Goal: Task Accomplishment & Management: Complete application form

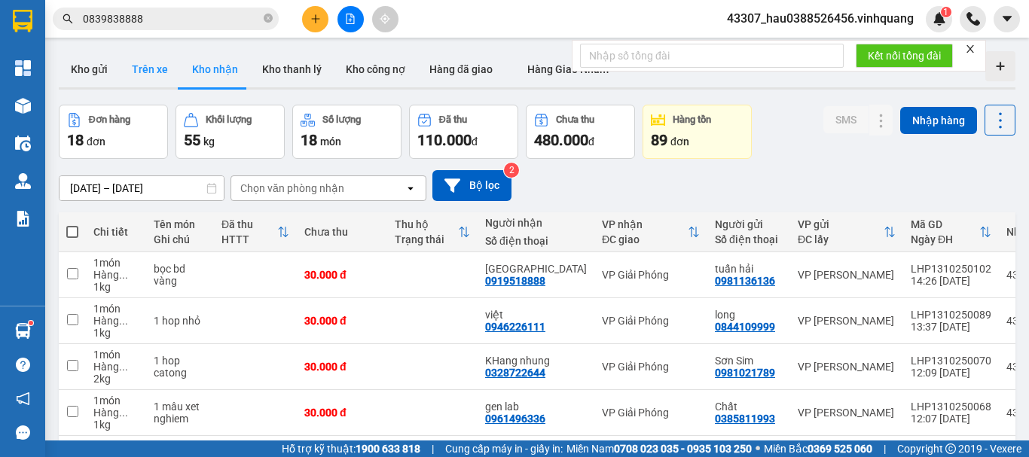
click at [147, 76] on button "Trên xe" at bounding box center [150, 69] width 60 height 36
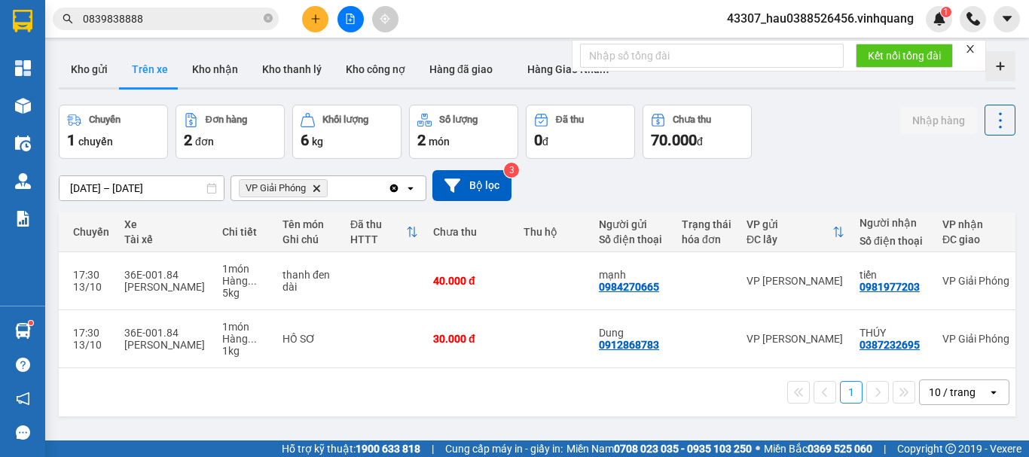
scroll to position [0, 264]
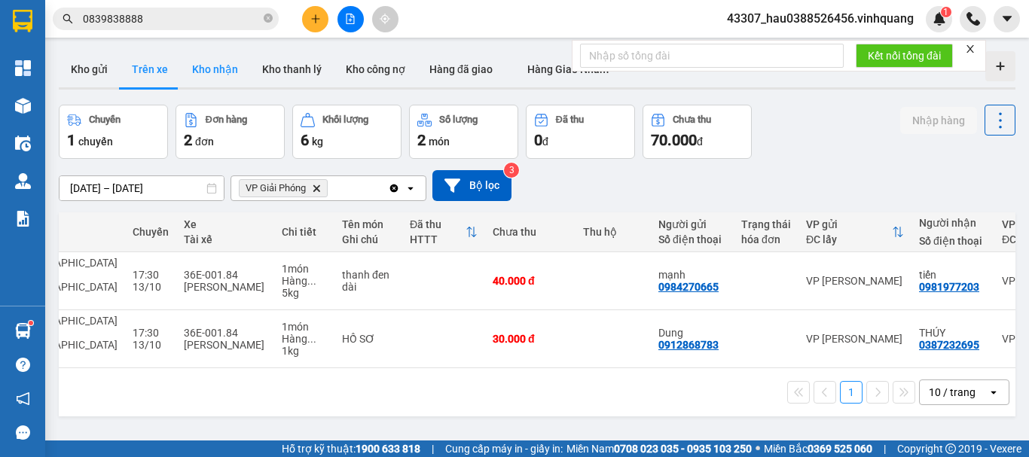
click at [228, 71] on button "Kho nhận" at bounding box center [215, 69] width 70 height 36
type input "[DATE] – [DATE]"
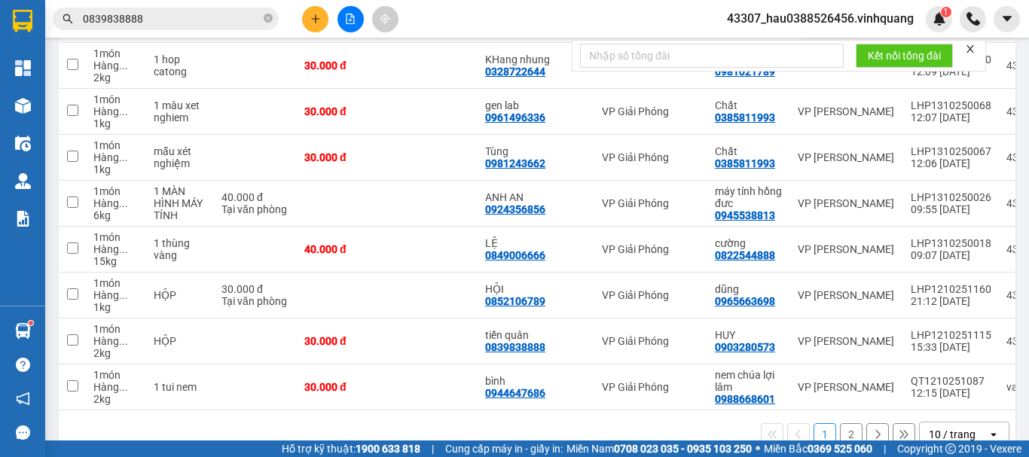
scroll to position [339, 0]
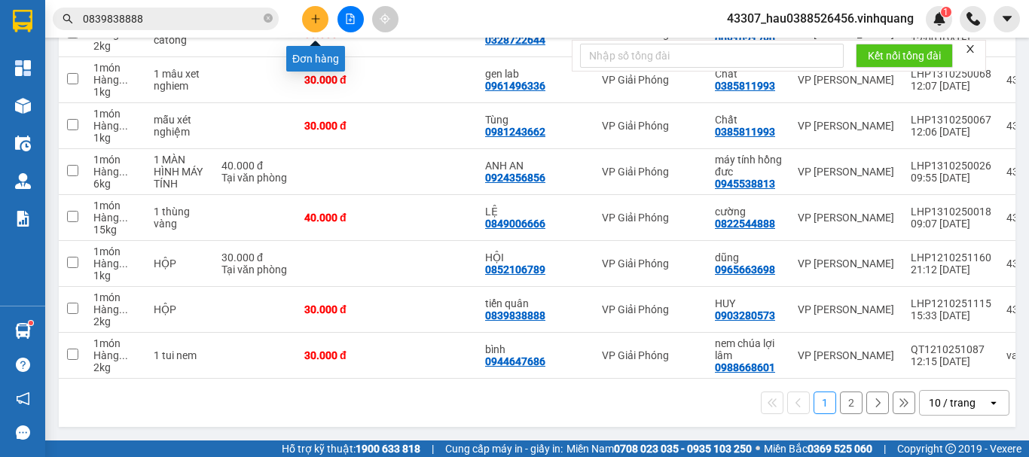
click at [305, 17] on button at bounding box center [315, 19] width 26 height 26
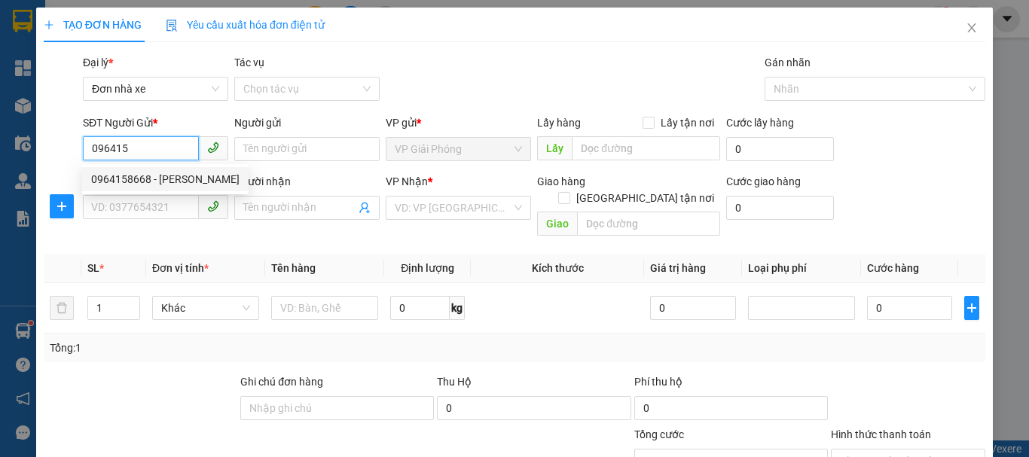
click at [180, 177] on div "0964158668 - [PERSON_NAME]" at bounding box center [165, 179] width 148 height 17
type input "0964158668"
type input "[PERSON_NAME]"
type input "0888778666"
type input "mùi"
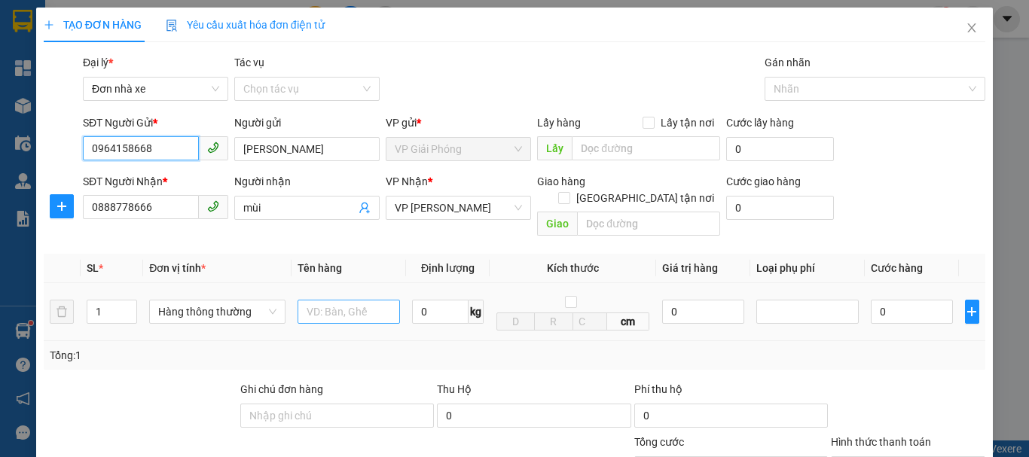
type input "0964158668"
click at [365, 300] on input "text" at bounding box center [349, 312] width 102 height 24
type input "hộp catoong bd vàng"
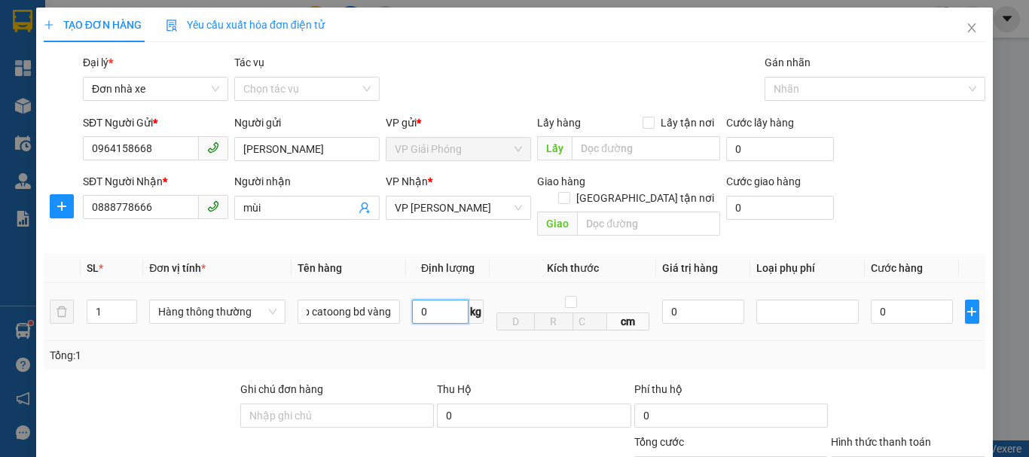
scroll to position [0, 0]
type input "2"
drag, startPoint x: 567, startPoint y: 322, endPoint x: 927, endPoint y: 347, distance: 361.7
click at [569, 324] on td "cm" at bounding box center [573, 312] width 166 height 58
type input "30.000"
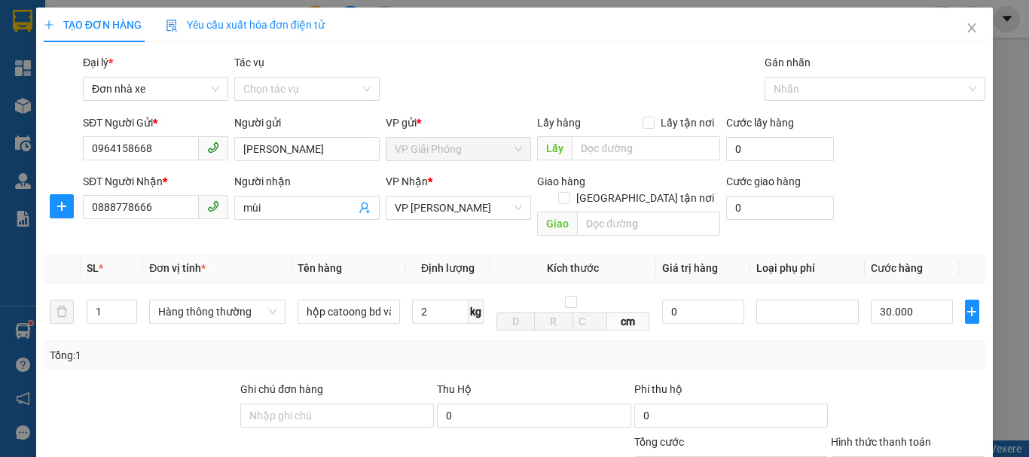
type input "30.000"
click at [927, 347] on div "Transit Pickup Surcharge Ids Transit Deliver Surcharge Ids Transit Deliver Surc…" at bounding box center [515, 356] width 942 height 605
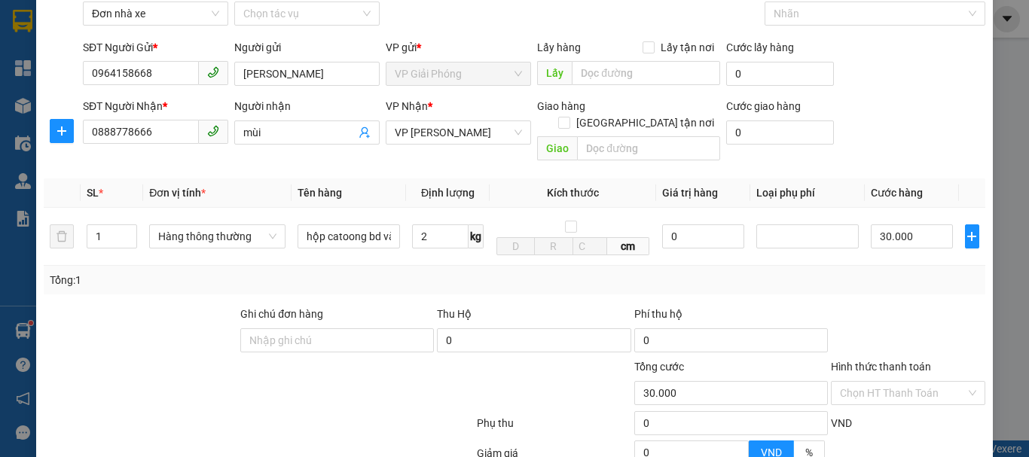
scroll to position [215, 0]
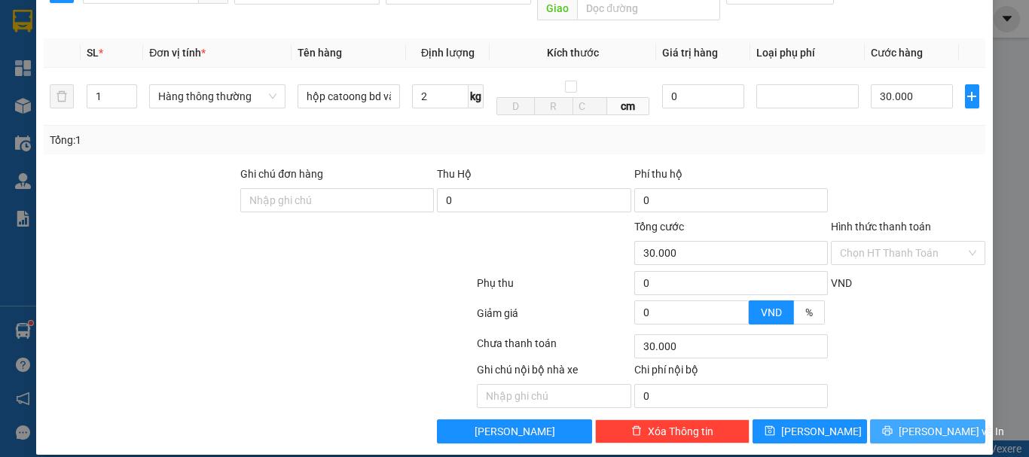
click at [927, 420] on button "[PERSON_NAME] và In" at bounding box center [927, 432] width 115 height 24
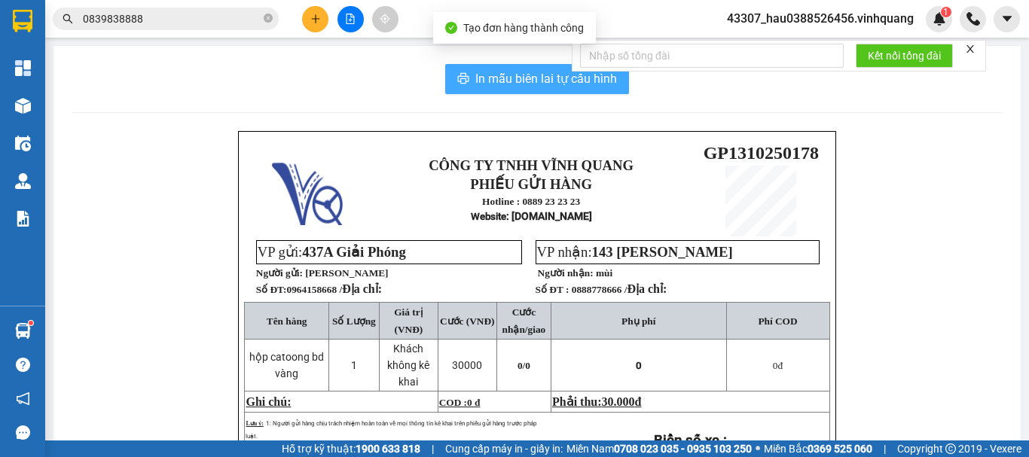
click at [566, 84] on span "In mẫu biên lai tự cấu hình" at bounding box center [546, 78] width 142 height 19
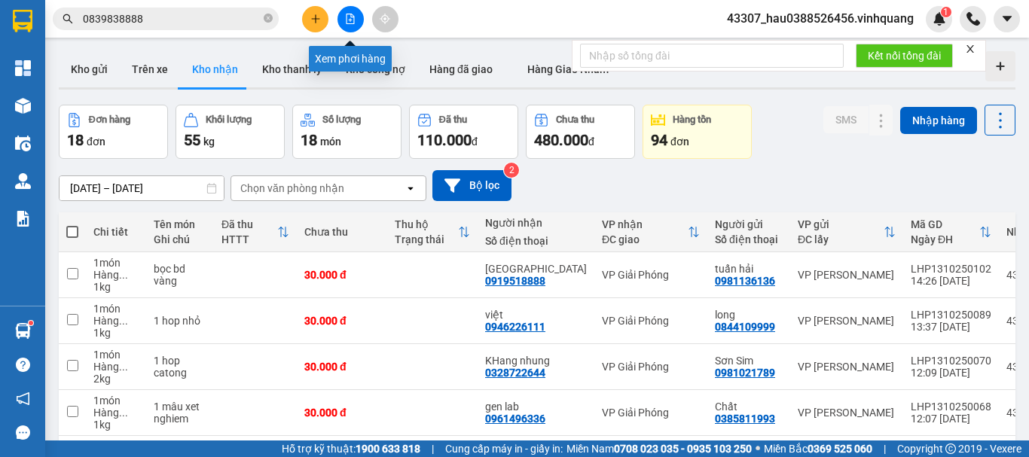
click at [344, 22] on button at bounding box center [351, 19] width 26 height 26
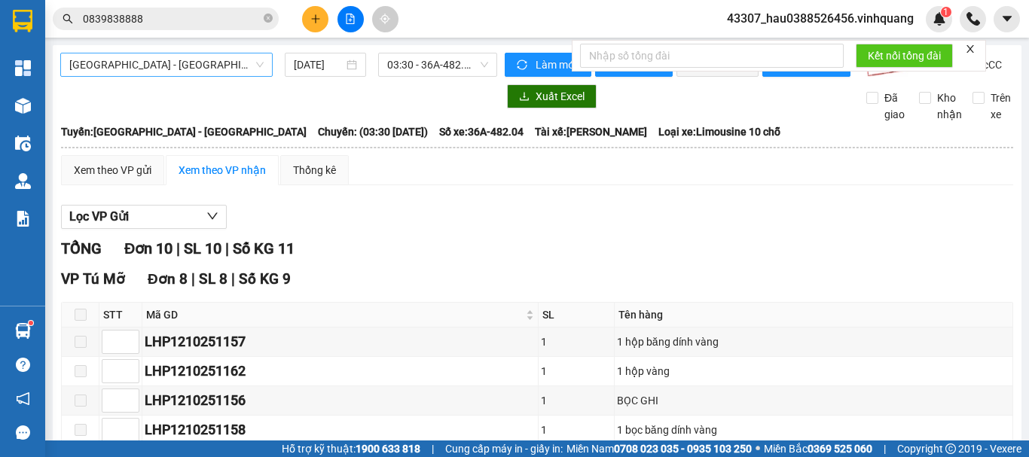
click at [161, 63] on span "[GEOGRAPHIC_DATA] - [GEOGRAPHIC_DATA]" at bounding box center [166, 64] width 194 height 23
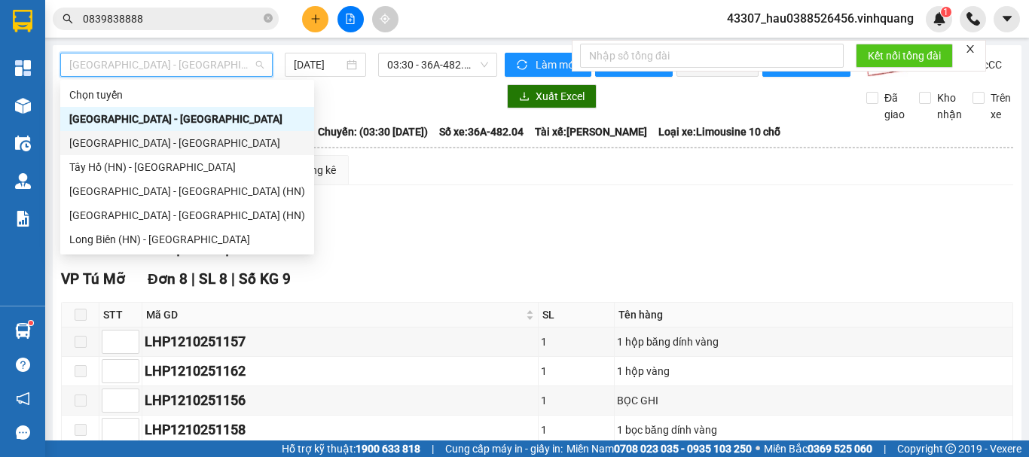
click at [167, 148] on div "[GEOGRAPHIC_DATA] - [GEOGRAPHIC_DATA]" at bounding box center [187, 143] width 236 height 17
type input "[DATE]"
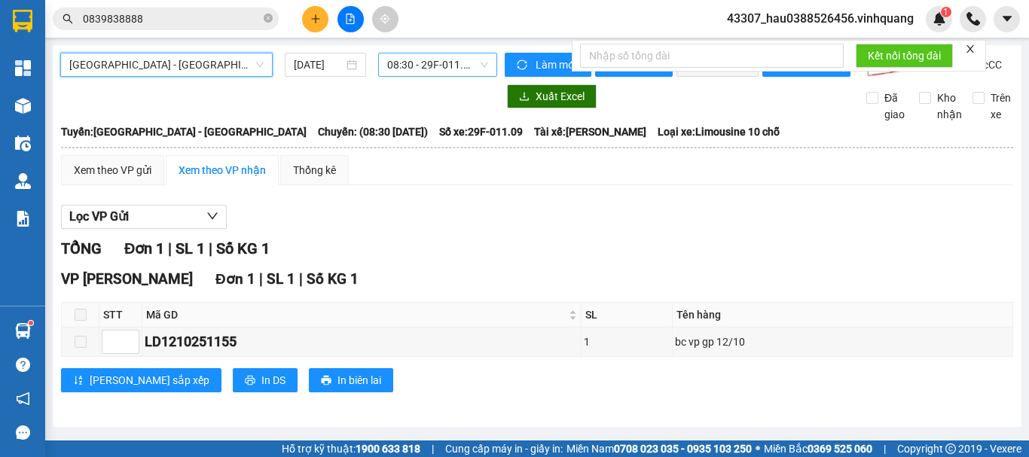
click at [413, 67] on span "08:30 - 29F-011.09" at bounding box center [437, 64] width 101 height 23
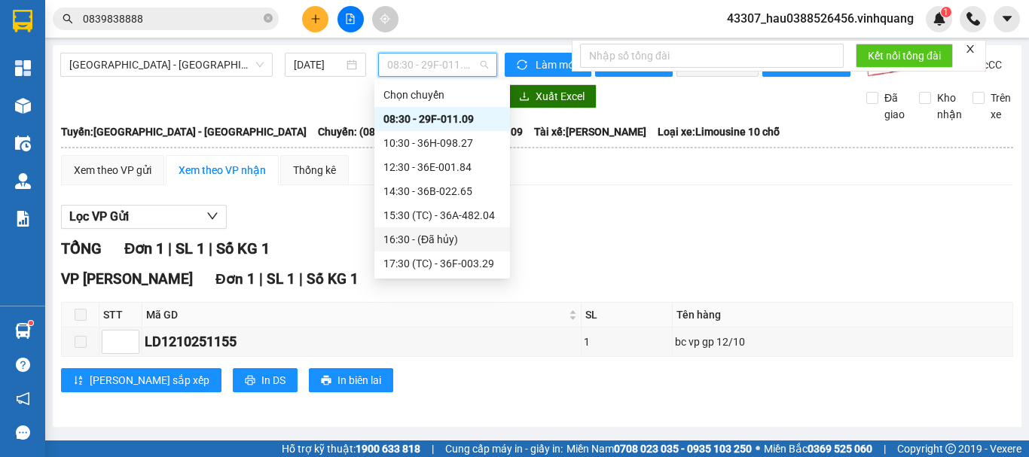
scroll to position [48, 0]
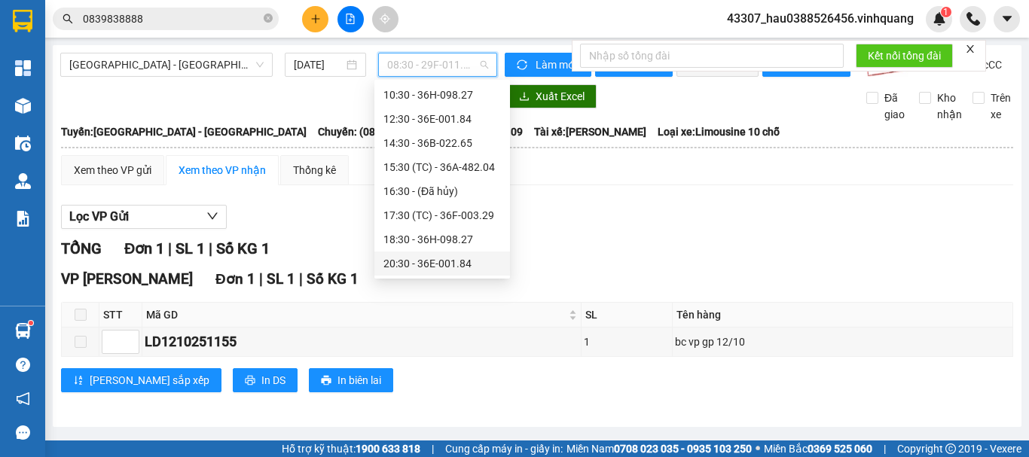
click at [424, 265] on div "20:30 - 36E-001.84" at bounding box center [442, 263] width 118 height 17
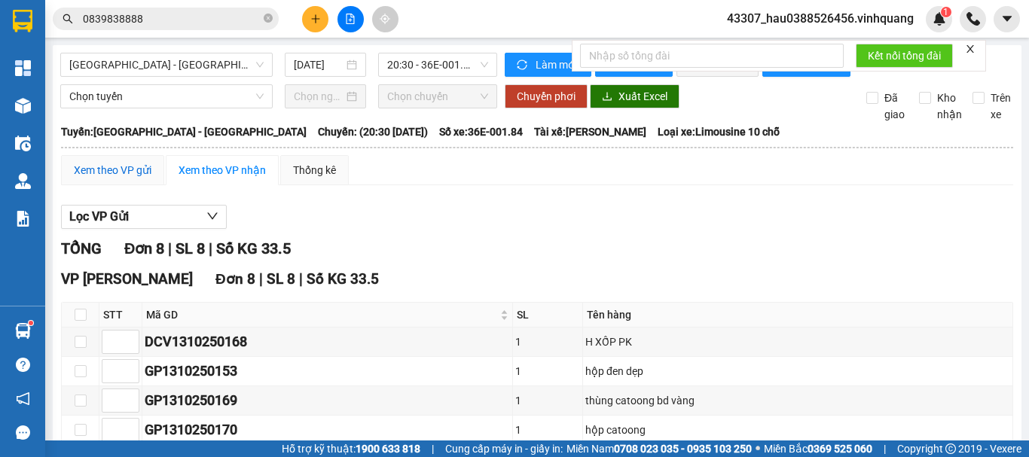
click at [95, 179] on div "Xem theo VP gửi" at bounding box center [113, 170] width 78 height 17
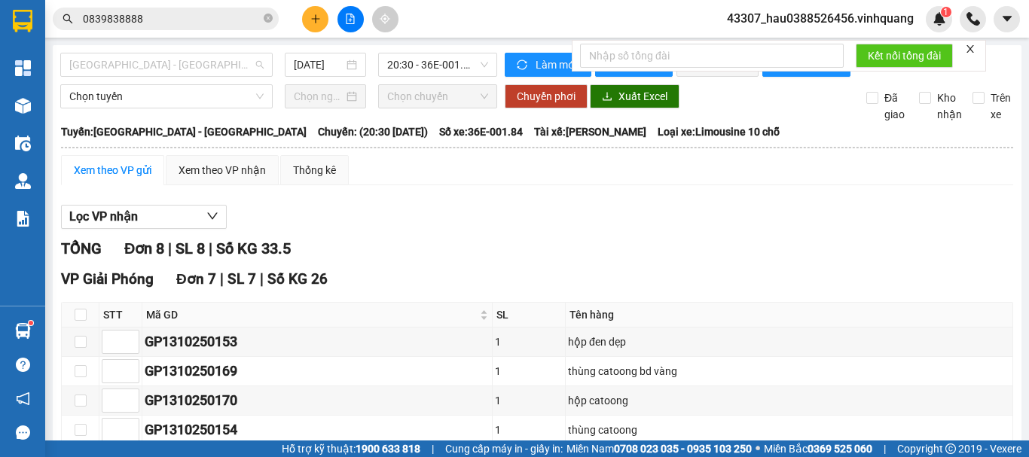
drag, startPoint x: 170, startPoint y: 57, endPoint x: 174, endPoint y: 41, distance: 17.0
click at [171, 57] on span "[GEOGRAPHIC_DATA] - [GEOGRAPHIC_DATA]" at bounding box center [166, 64] width 194 height 23
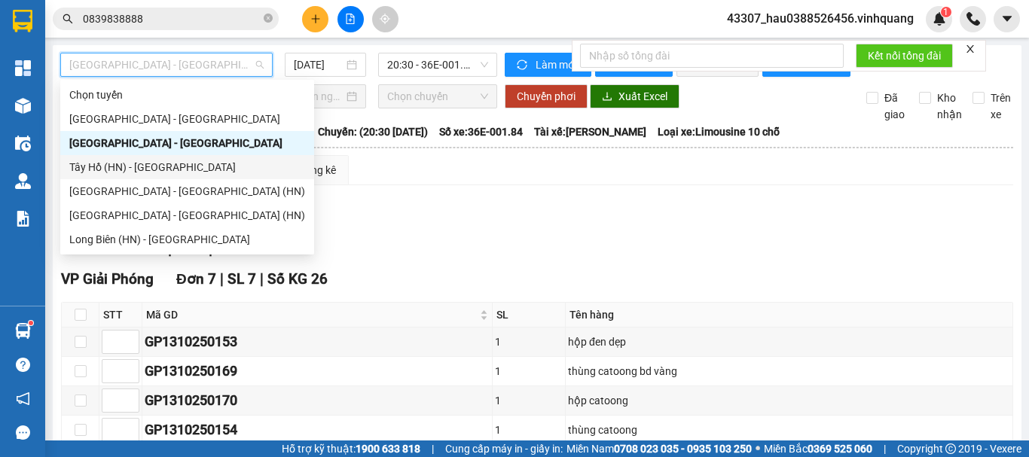
click at [146, 161] on div "Tây Hồ (HN) - [GEOGRAPHIC_DATA]" at bounding box center [187, 167] width 236 height 17
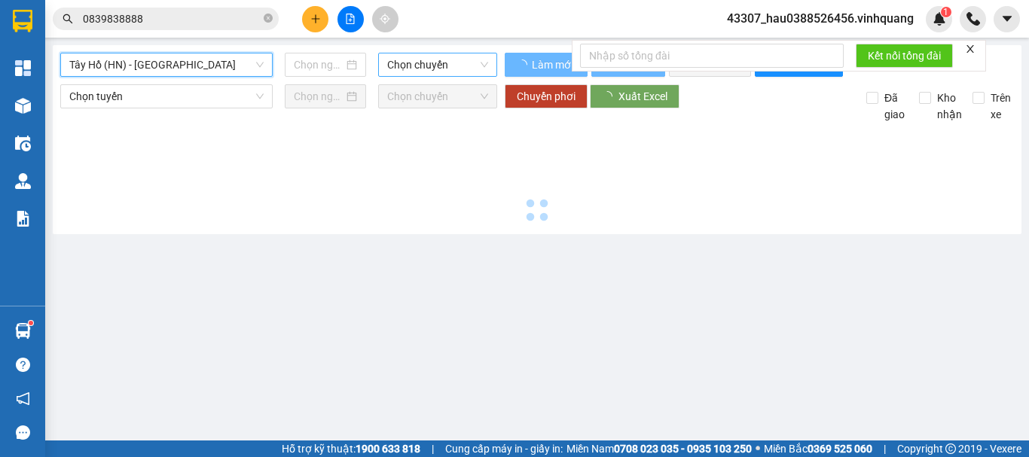
click at [402, 69] on span "Chọn chuyến" at bounding box center [437, 64] width 101 height 23
type input "[DATE]"
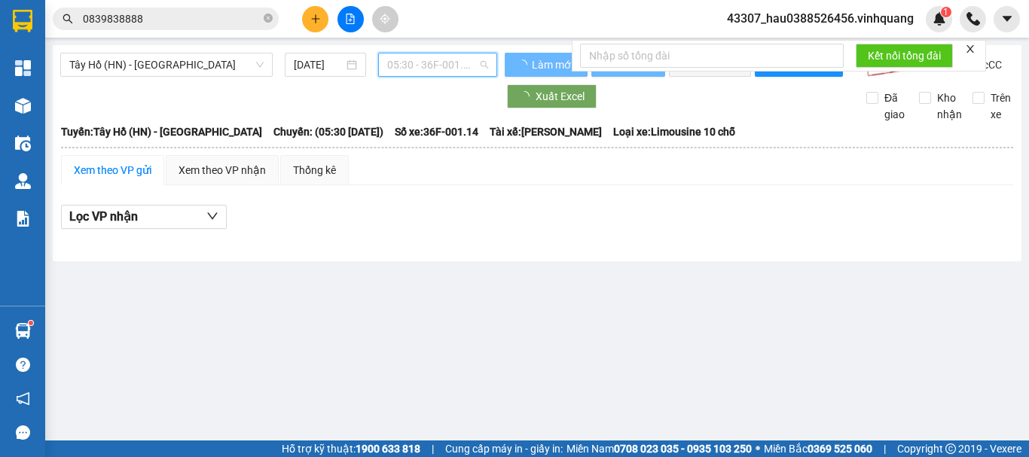
scroll to position [24, 0]
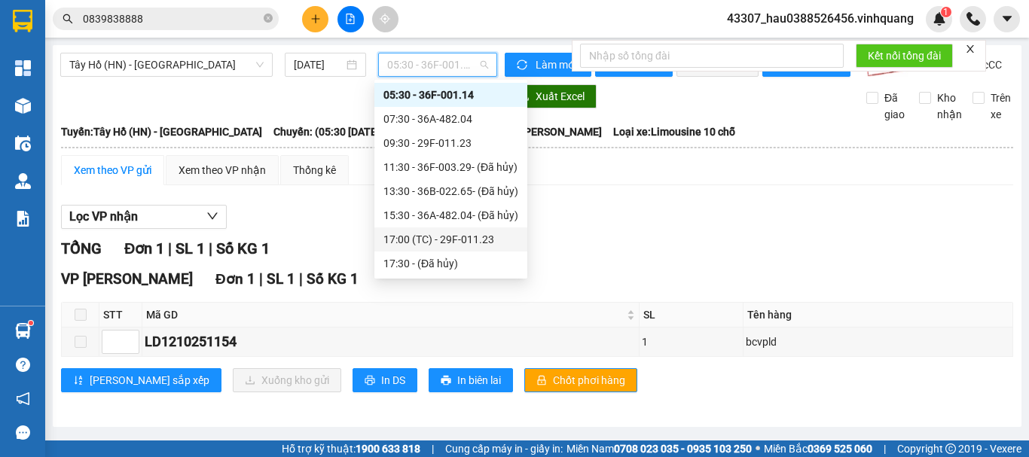
click at [441, 243] on div "17:00 (TC) - 29F-011.23" at bounding box center [450, 239] width 135 height 17
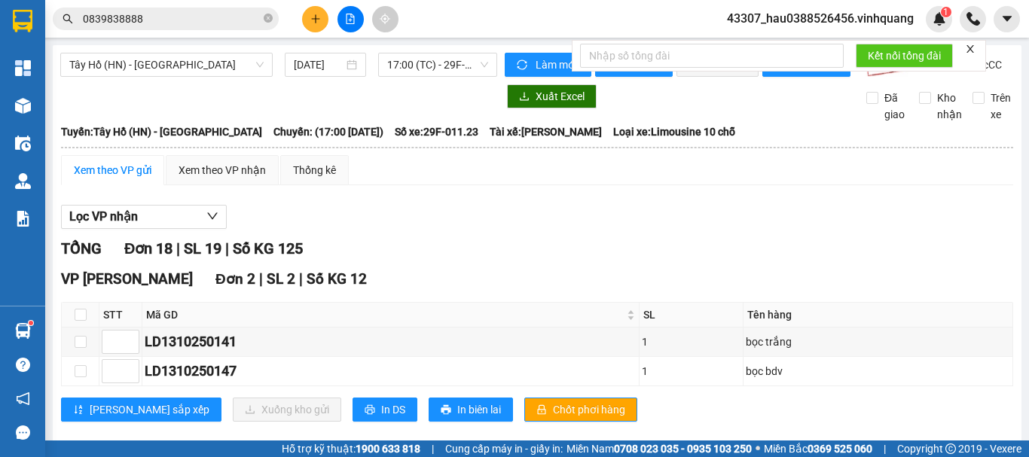
click at [463, 261] on div "TỔNG Đơn 18 | SL 19 | Số KG 125" at bounding box center [537, 248] width 952 height 23
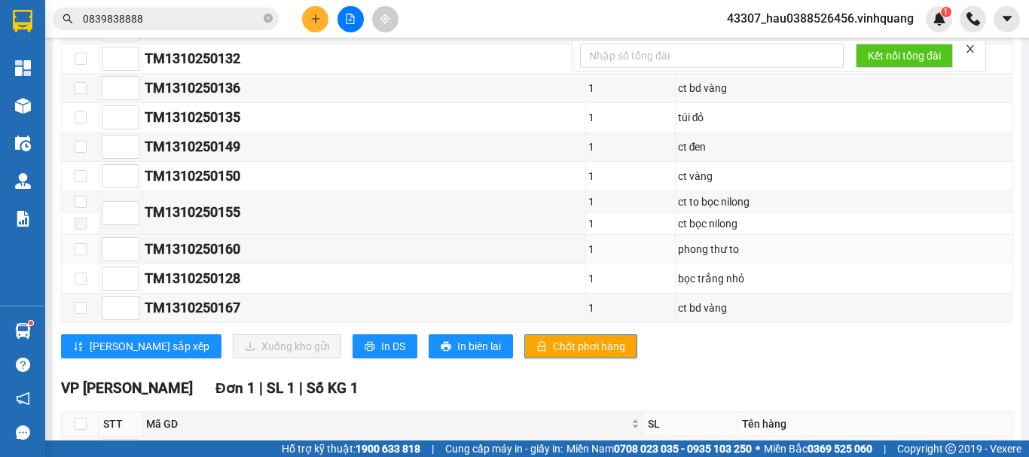
scroll to position [862, 0]
